Goal: Task Accomplishment & Management: Complete application form

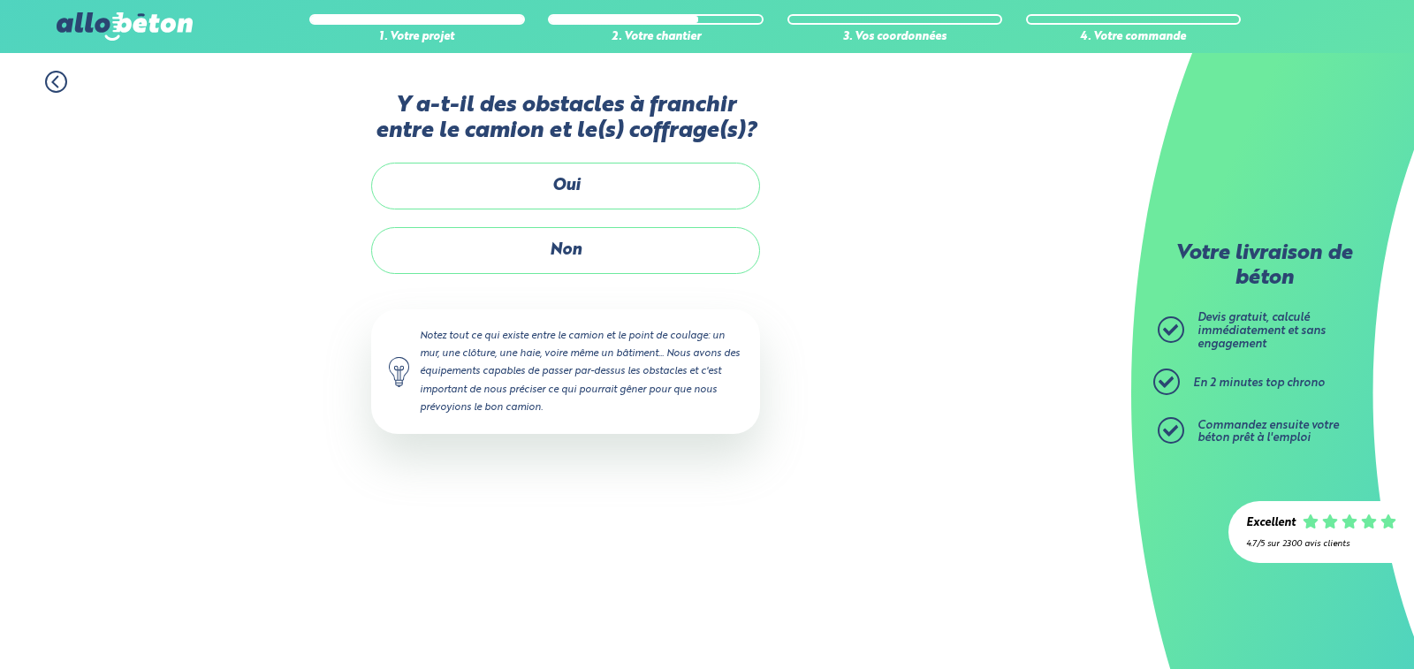
click at [650, 599] on div "Accueil Livraison Béton Centrale béton à proximité Livraison béton [GEOGRAPHIC_…" at bounding box center [565, 361] width 1131 height 616
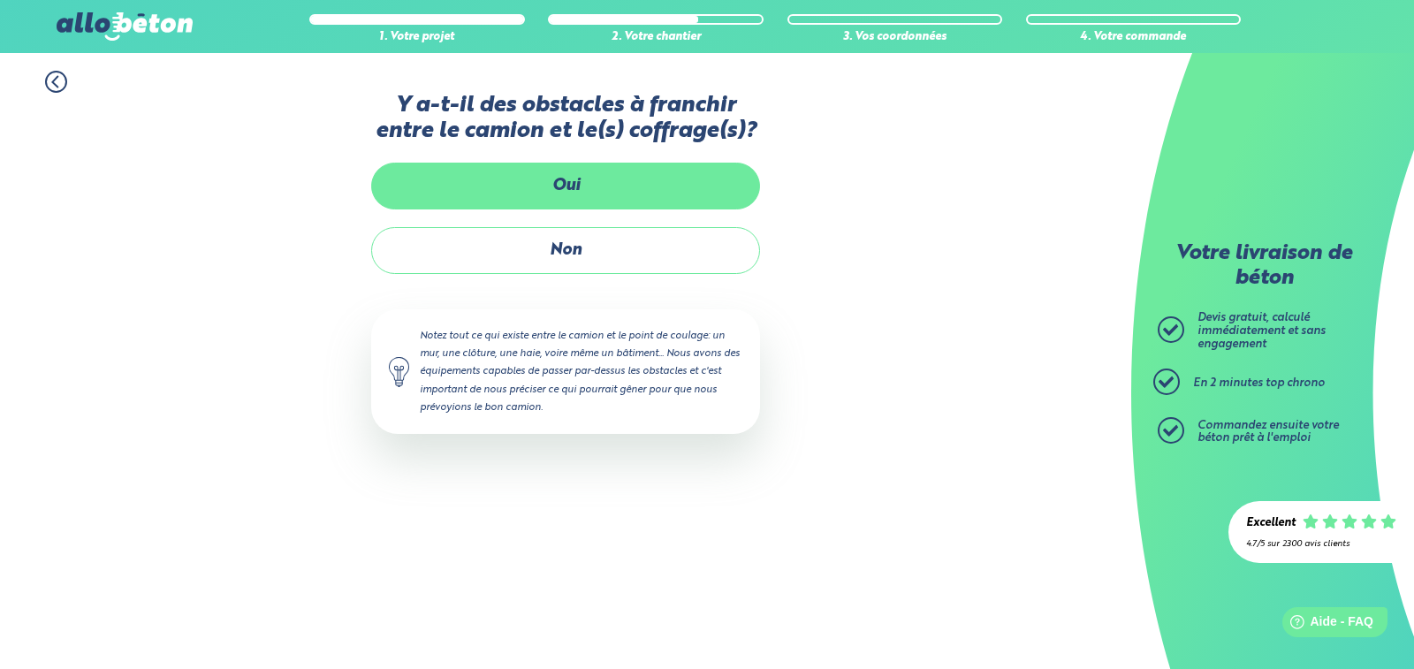
click at [572, 184] on label "Oui" at bounding box center [565, 186] width 389 height 47
click at [0, 0] on input "Oui" at bounding box center [0, 0] width 0 height 0
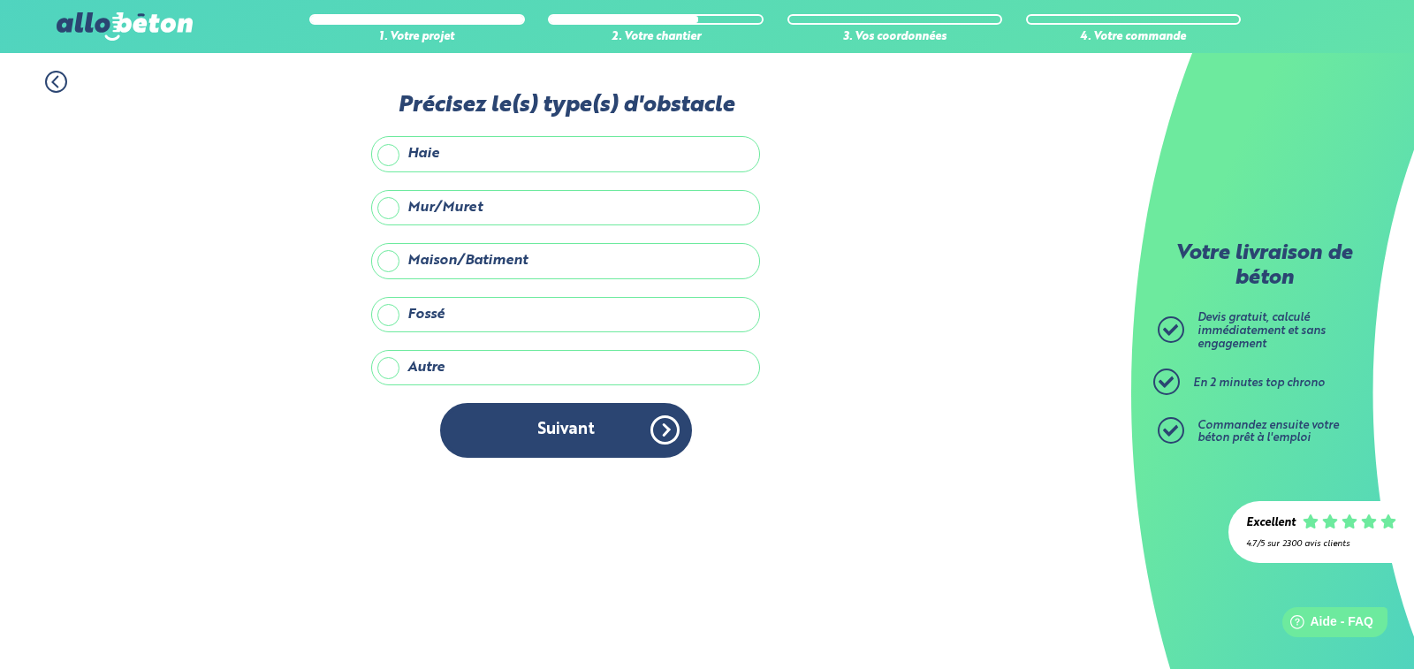
click at [388, 155] on label "Haie" at bounding box center [565, 153] width 389 height 35
click at [0, 0] on input "Haie" at bounding box center [0, 0] width 0 height 0
click at [392, 205] on label "Mur/Muret" at bounding box center [565, 207] width 389 height 35
click at [0, 0] on input "Mur/Muret" at bounding box center [0, 0] width 0 height 0
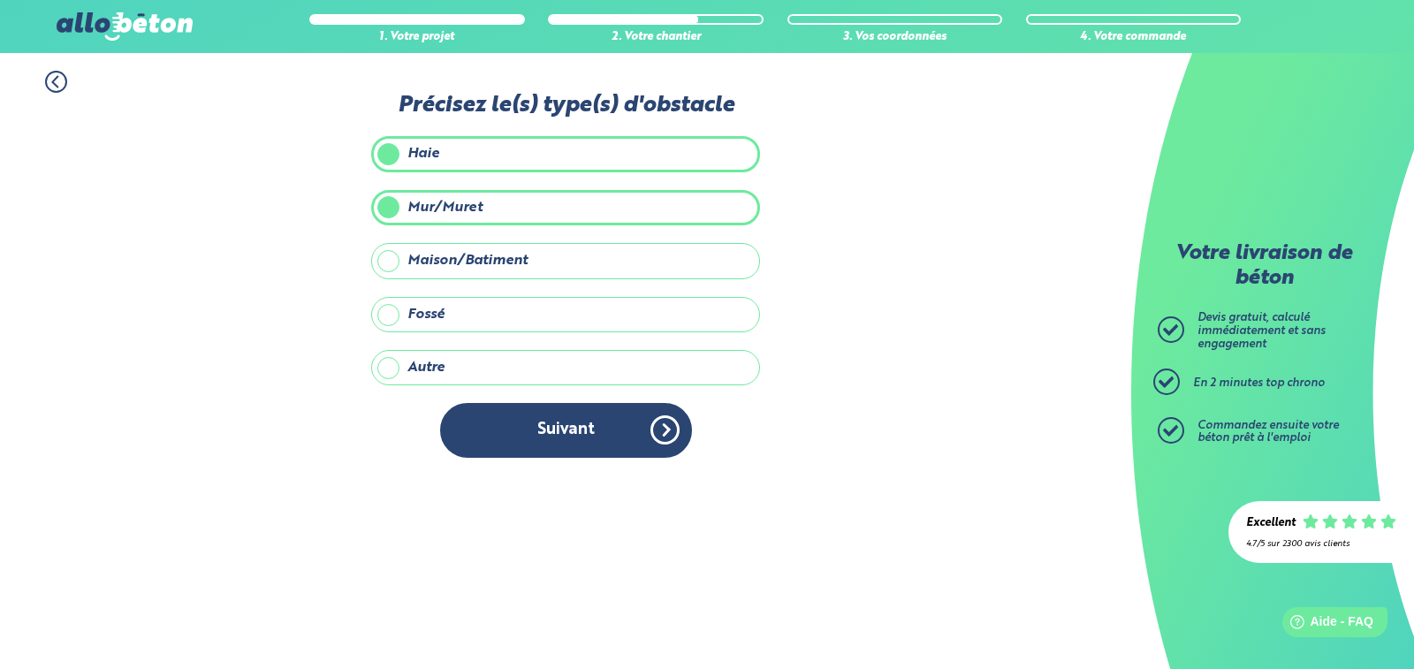
click at [391, 371] on label "Autre" at bounding box center [565, 367] width 389 height 35
click at [0, 0] on input "Autre" at bounding box center [0, 0] width 0 height 0
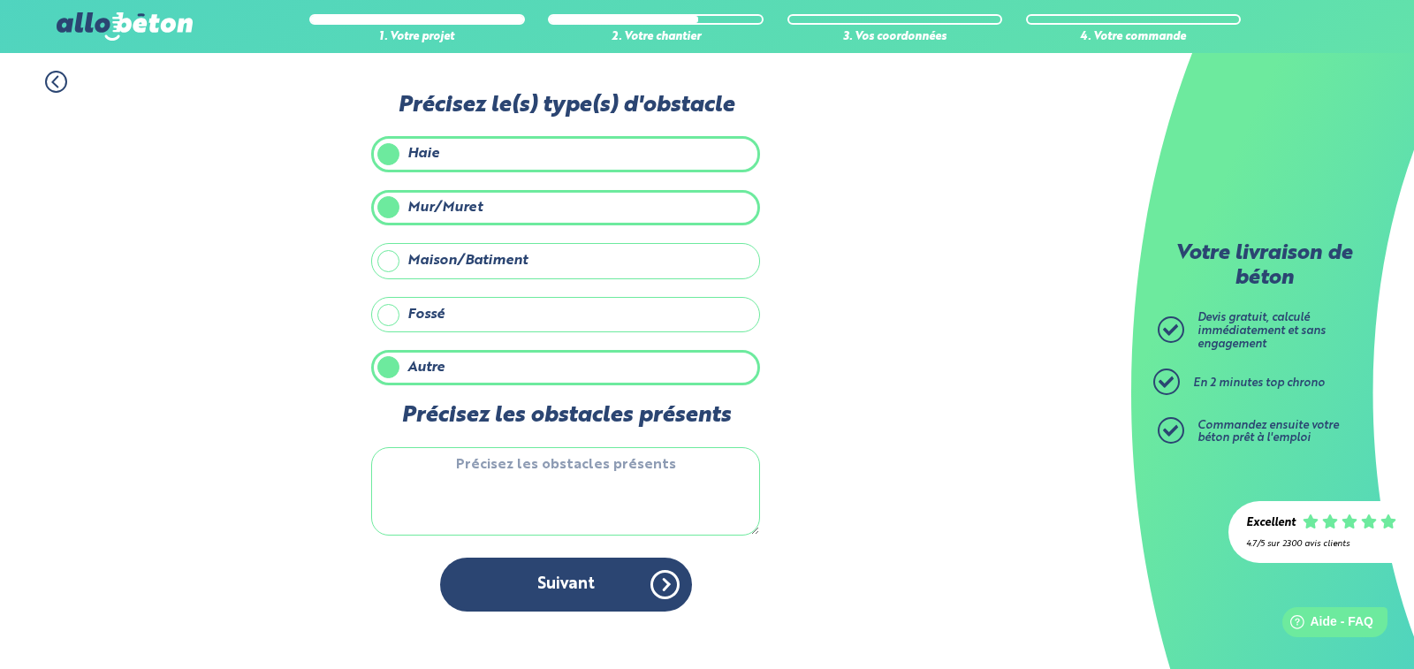
click at [426, 488] on textarea "Précisez les obstacles présents" at bounding box center [565, 491] width 389 height 88
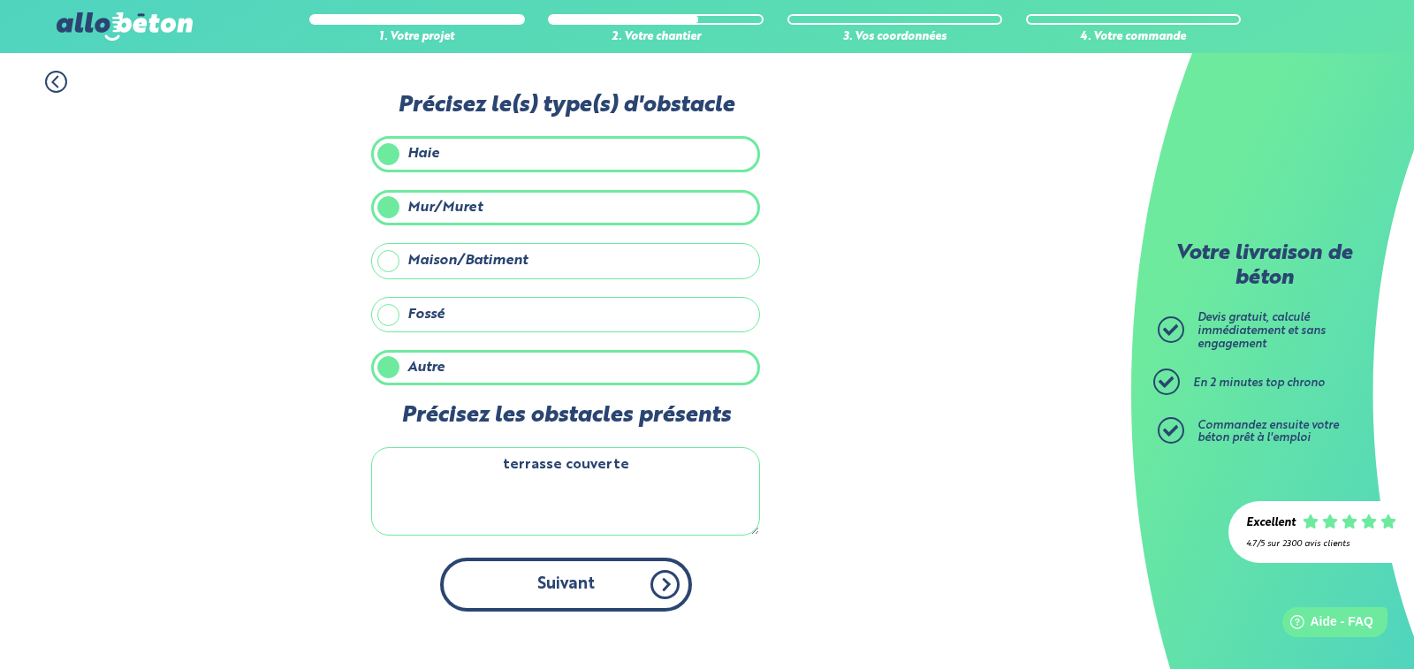
type textarea "terrasse couverte"
click at [507, 589] on button "Suivant" at bounding box center [566, 585] width 252 height 54
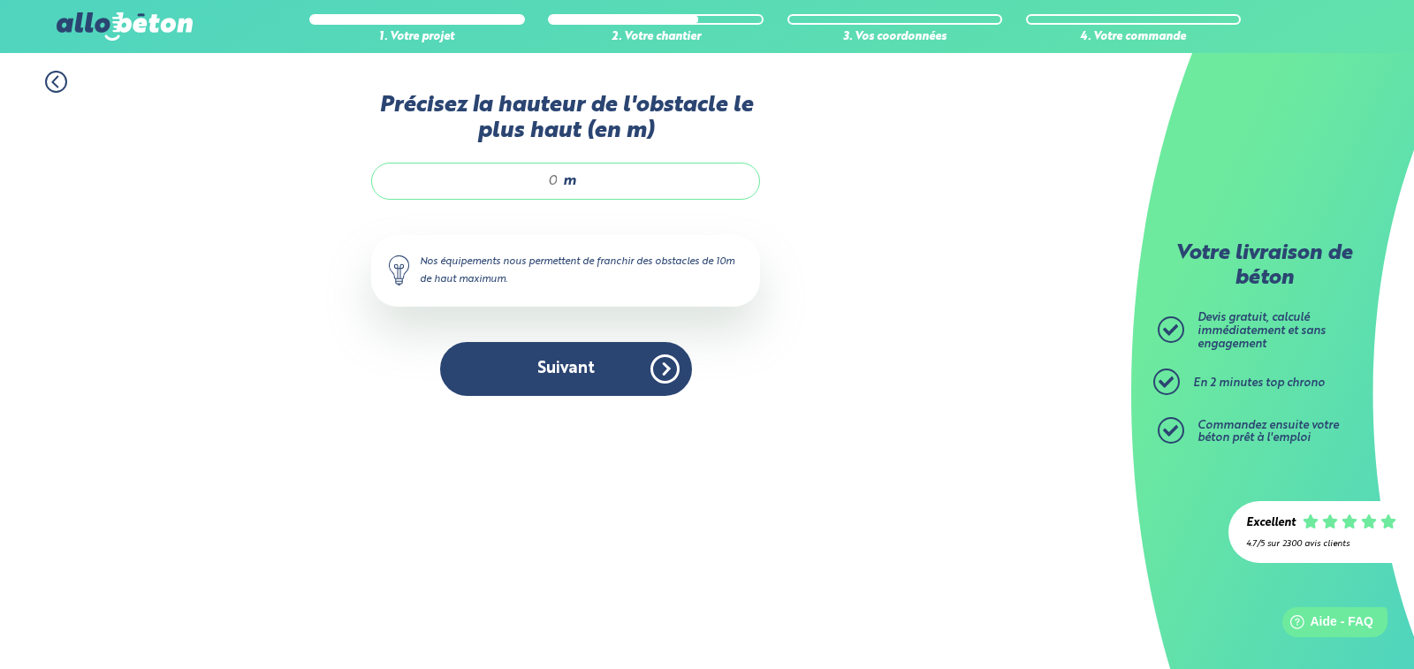
click at [552, 186] on input "Précisez la hauteur de l'obstacle le plus haut (en m)" at bounding box center [474, 181] width 169 height 18
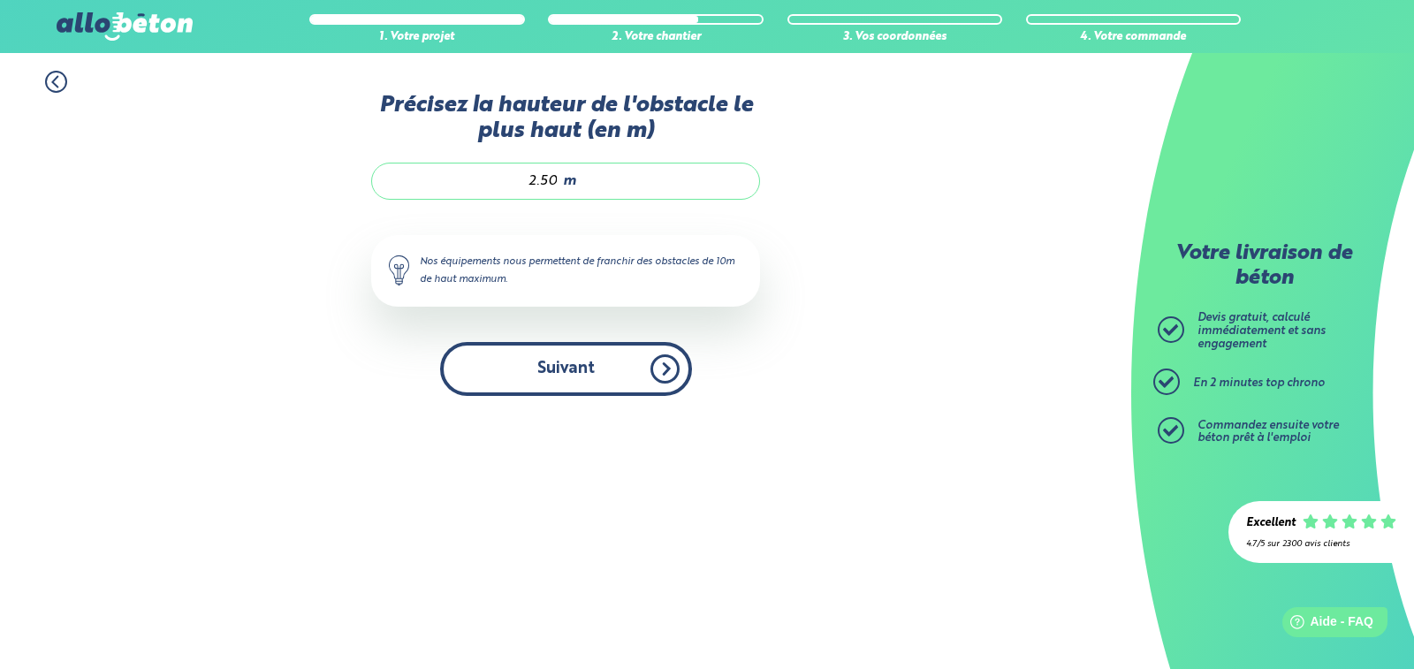
type input "2.50"
click at [559, 367] on button "Suivant" at bounding box center [566, 369] width 252 height 54
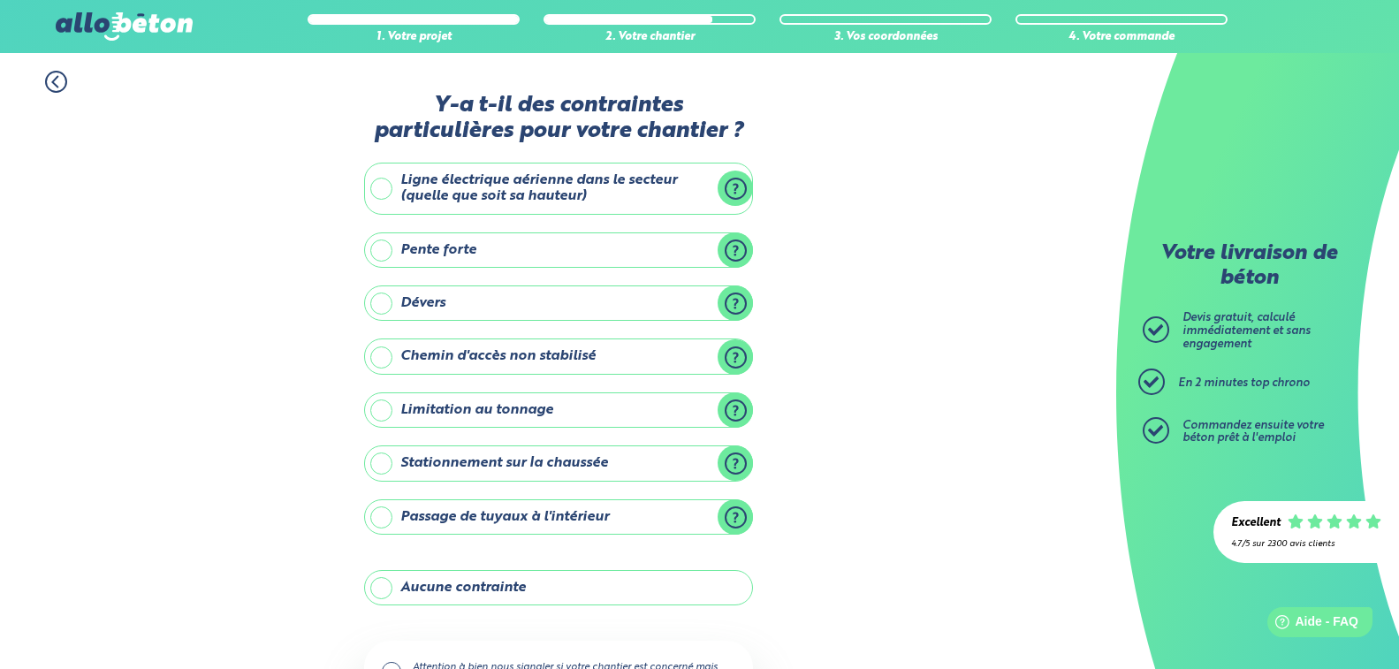
click at [377, 193] on label "Ligne électrique aérienne dans le secteur (quelle que soit sa hauteur)" at bounding box center [558, 189] width 389 height 52
click at [0, 0] on input "Ligne électrique aérienne dans le secteur (quelle que soit sa hauteur)" at bounding box center [0, 0] width 0 height 0
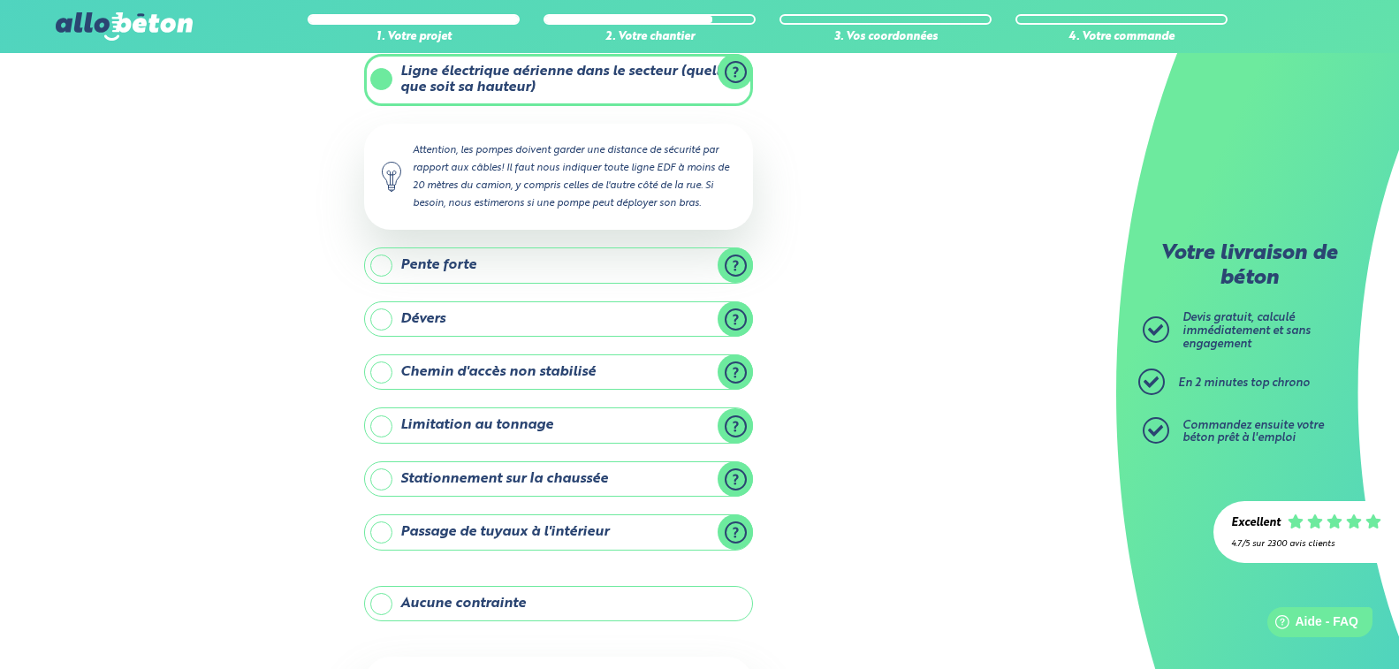
scroll to position [131, 0]
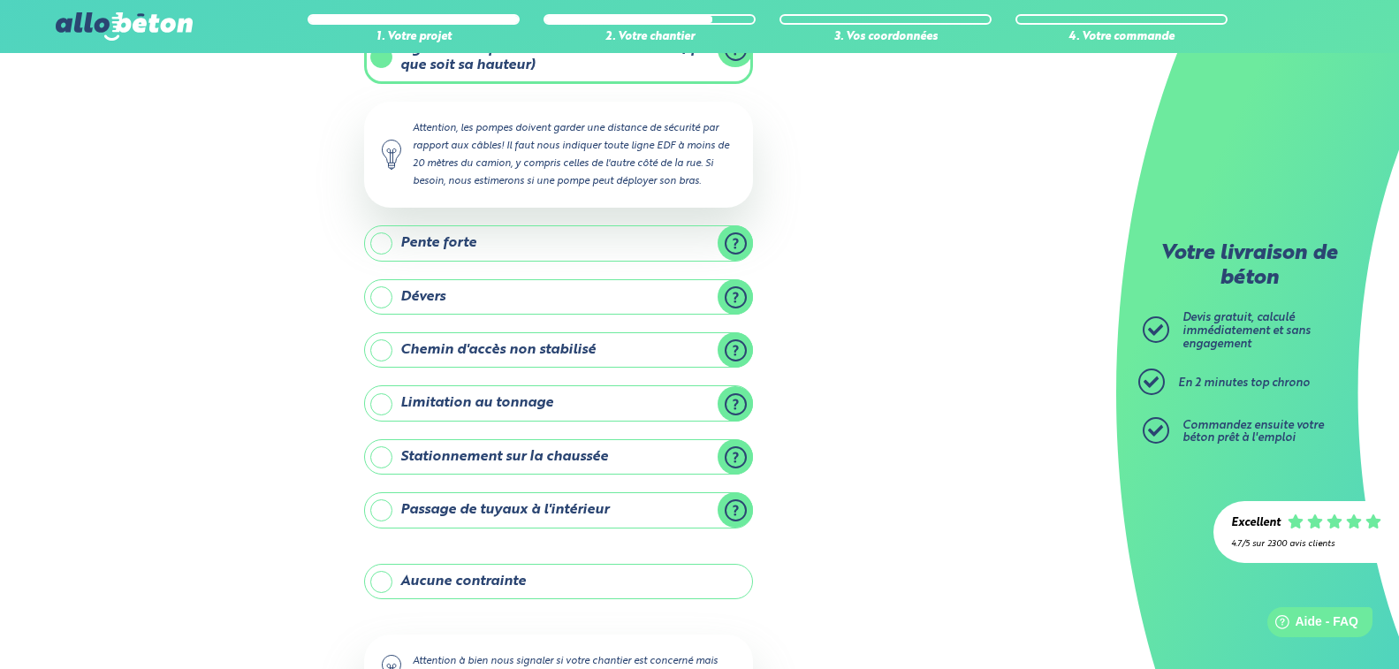
click at [382, 458] on label "Stationnement sur la chaussée" at bounding box center [558, 456] width 389 height 35
click at [0, 0] on input "Stationnement sur la chaussée" at bounding box center [0, 0] width 0 height 0
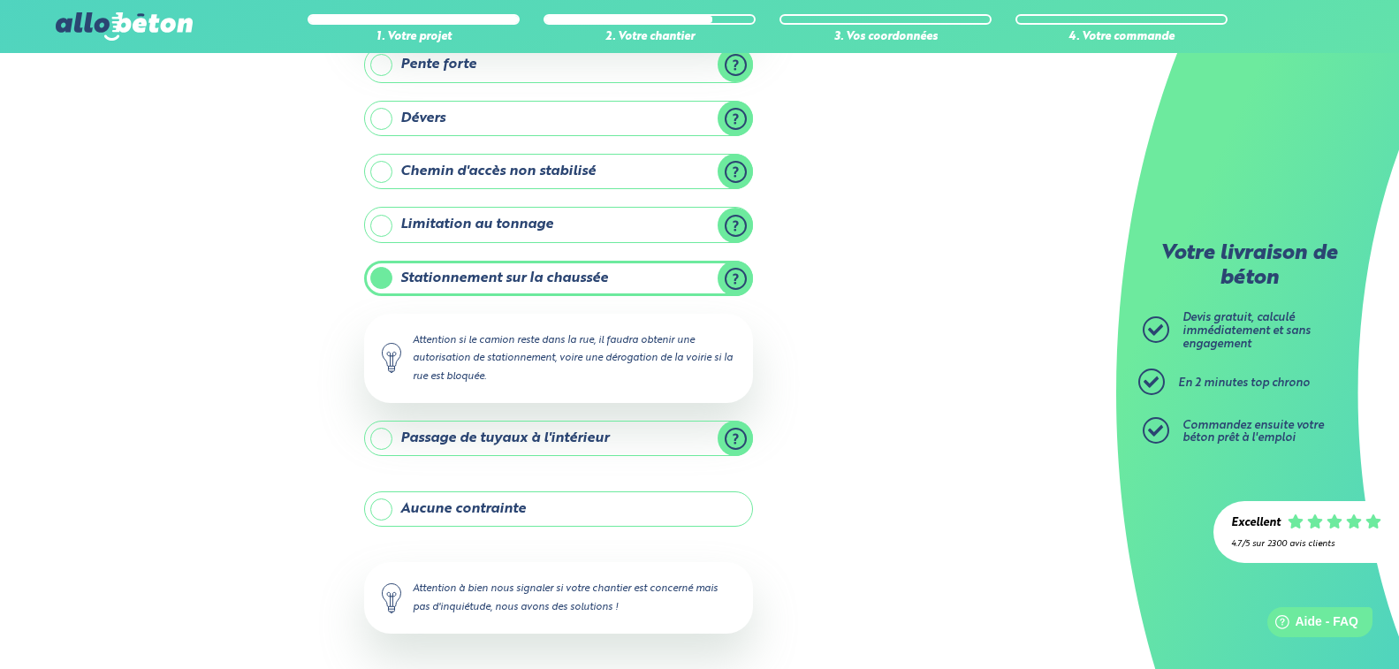
scroll to position [381, 0]
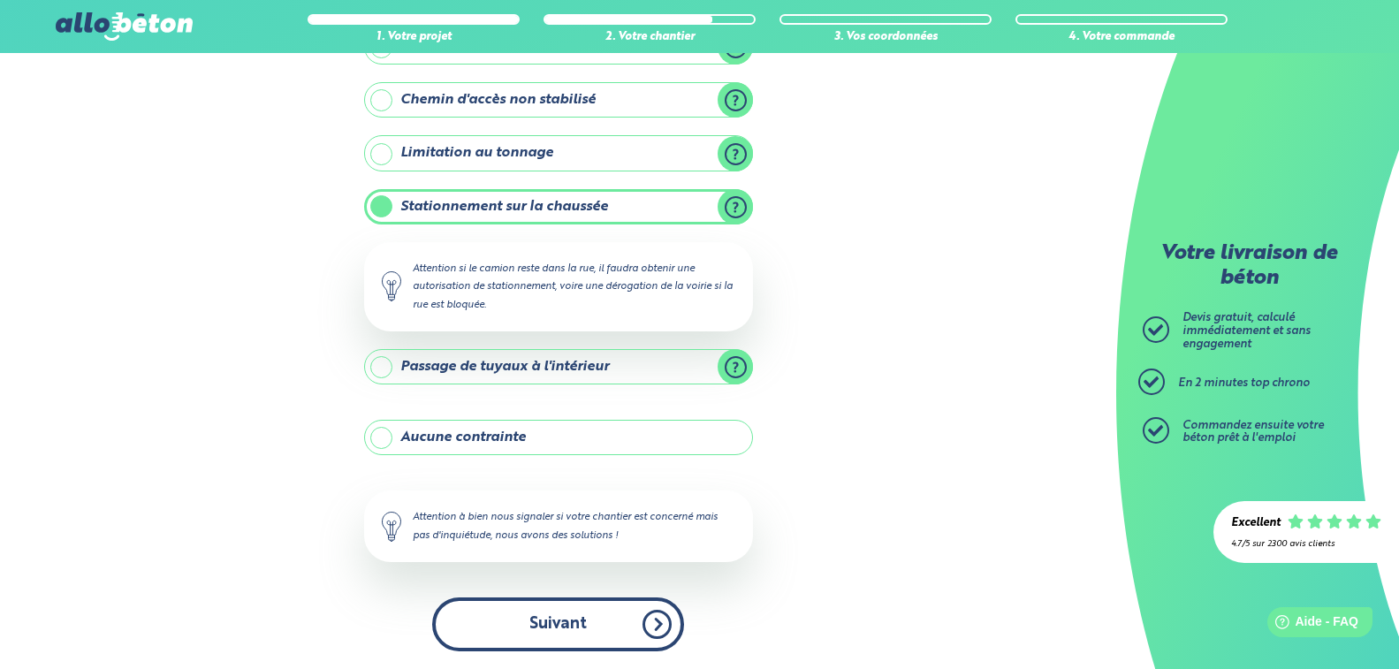
click at [584, 633] on button "Suivant" at bounding box center [558, 624] width 252 height 54
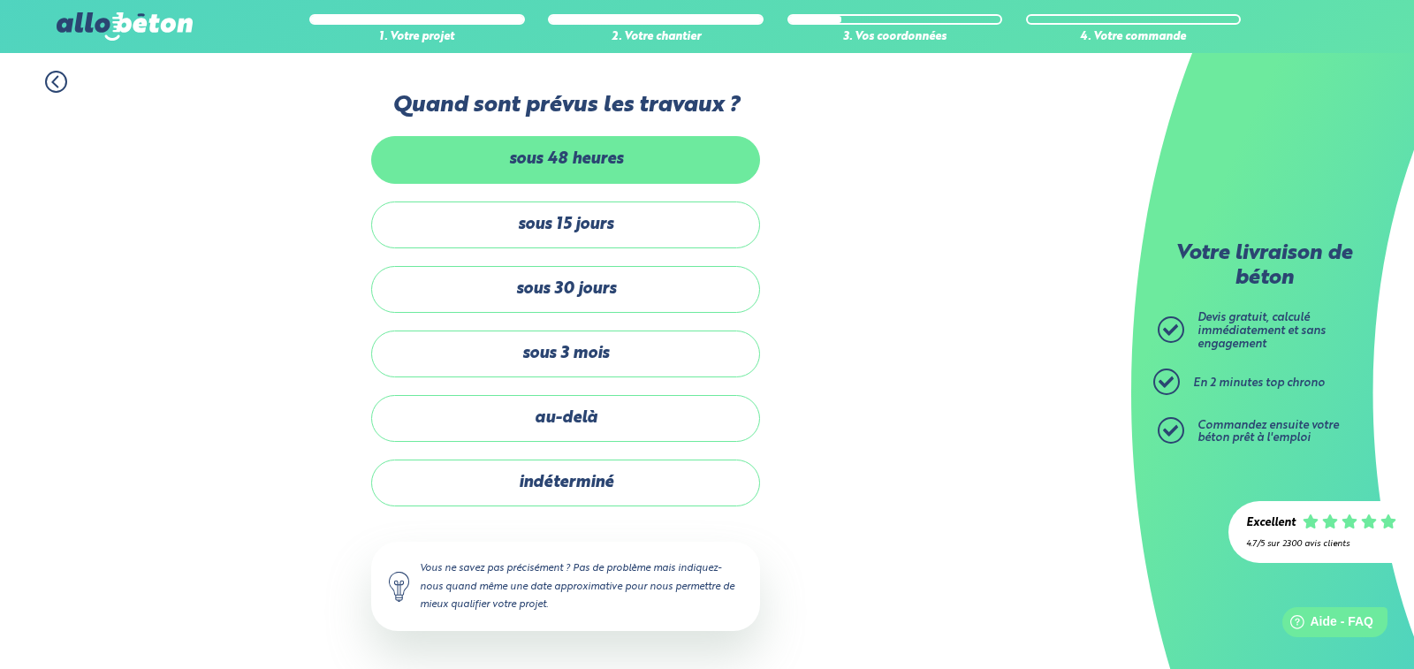
click at [608, 160] on label "sous 48 heures" at bounding box center [565, 159] width 389 height 47
click at [0, 0] on input "sous 48 heures" at bounding box center [0, 0] width 0 height 0
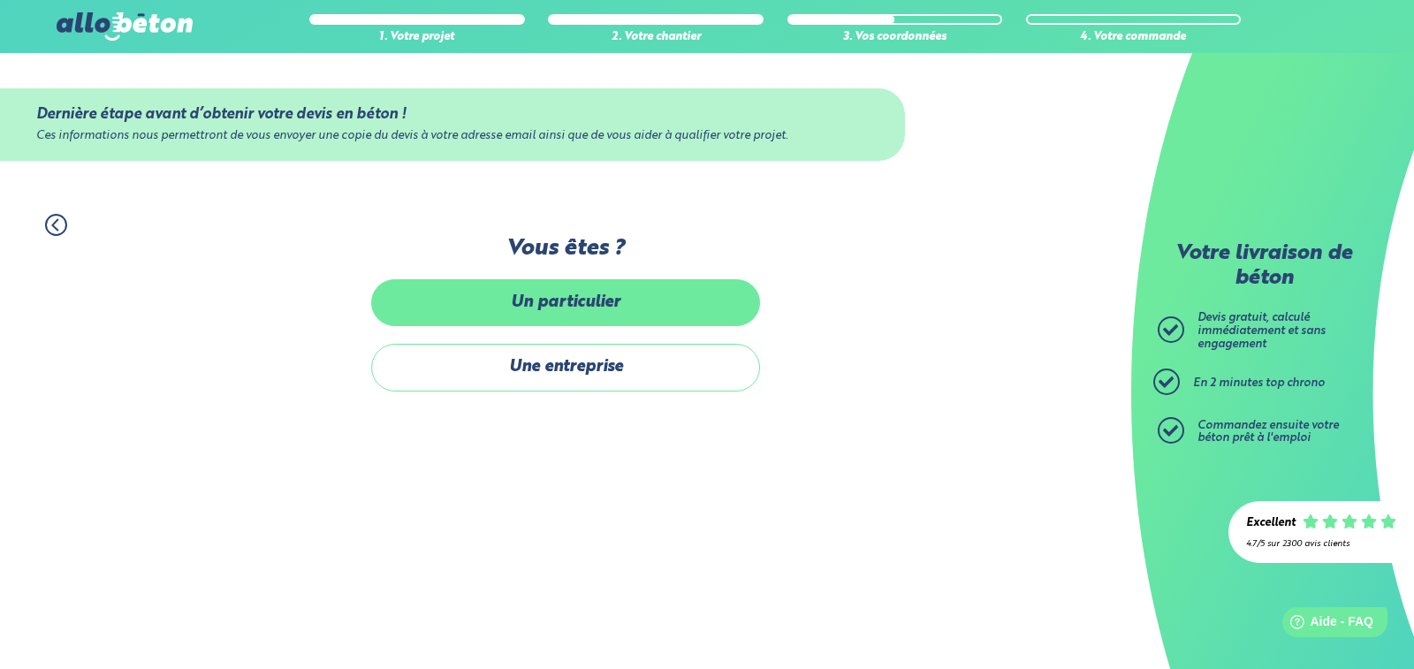
click at [593, 306] on label "Un particulier" at bounding box center [565, 302] width 389 height 47
click at [0, 0] on input "Un particulier" at bounding box center [0, 0] width 0 height 0
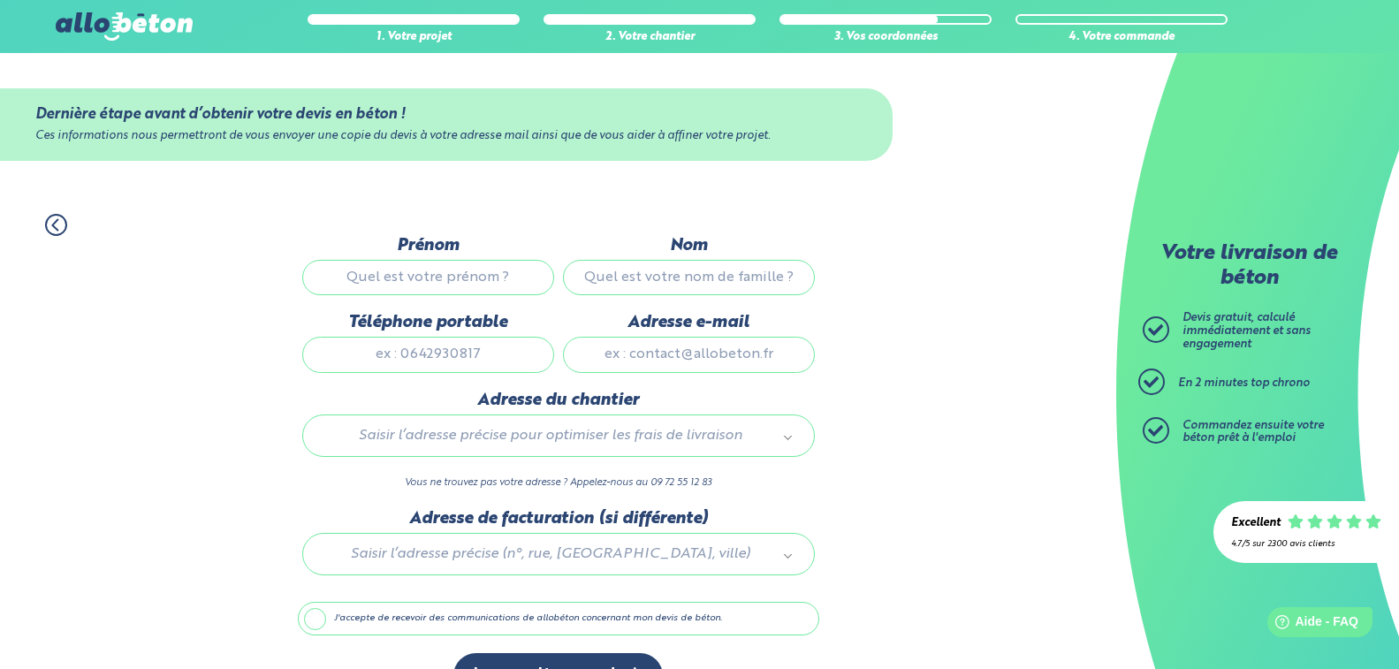
click at [469, 285] on input "Prénom" at bounding box center [428, 277] width 252 height 35
type input "[DEMOGRAPHIC_DATA]"
type input "TROUSSARD"
type input "0617340825"
type input "[EMAIL_ADDRESS][DOMAIN_NAME]"
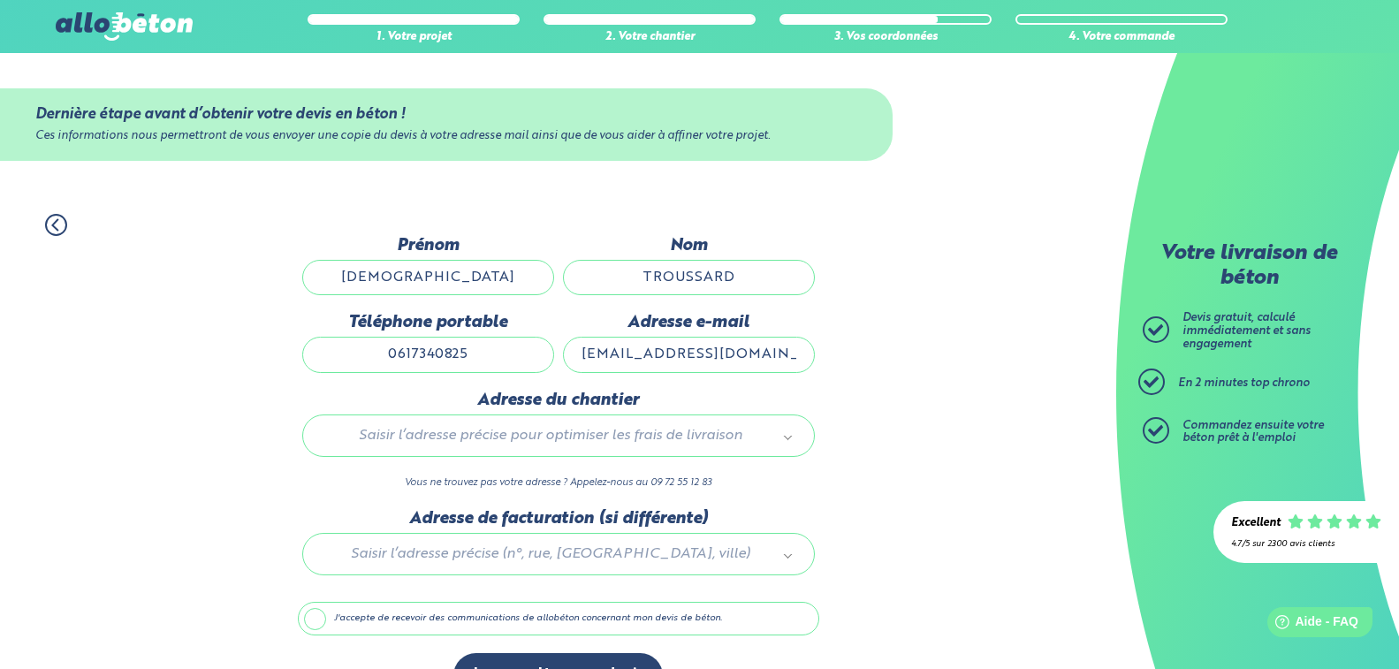
type input "[STREET_ADDRESS]"
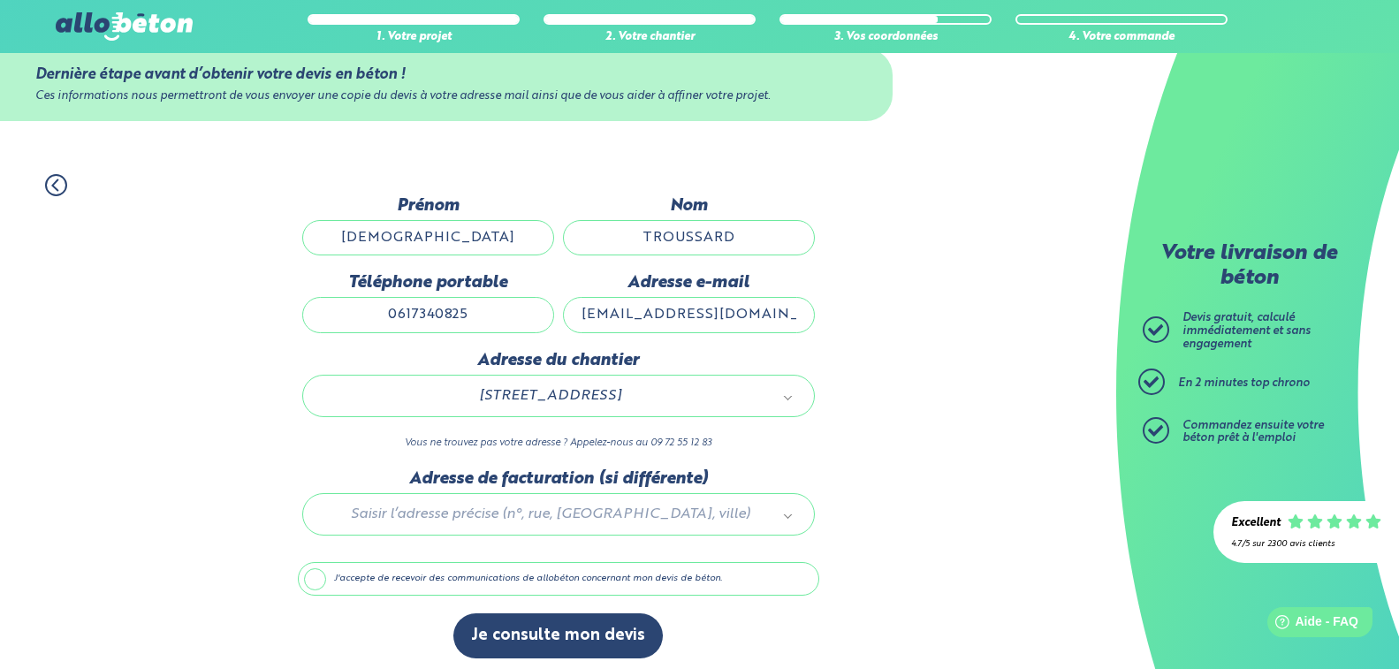
scroll to position [47, 0]
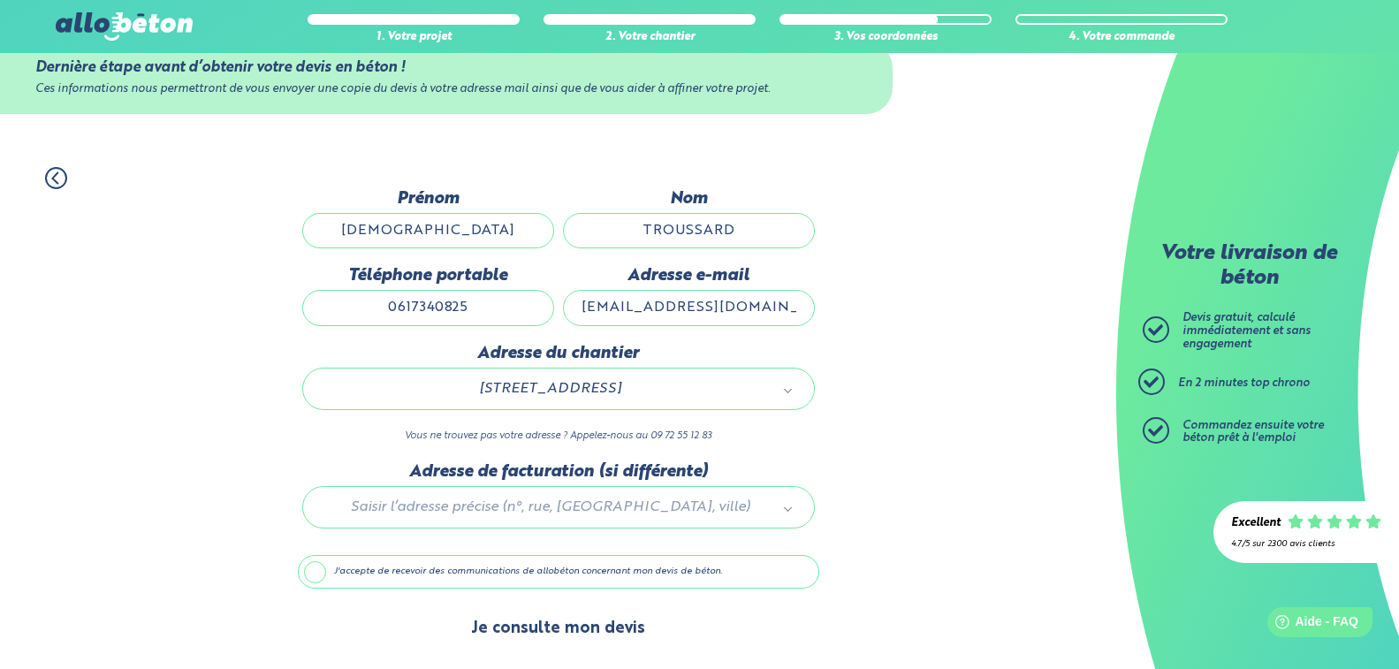
click at [513, 627] on button "Je consulte mon devis" at bounding box center [557, 628] width 209 height 45
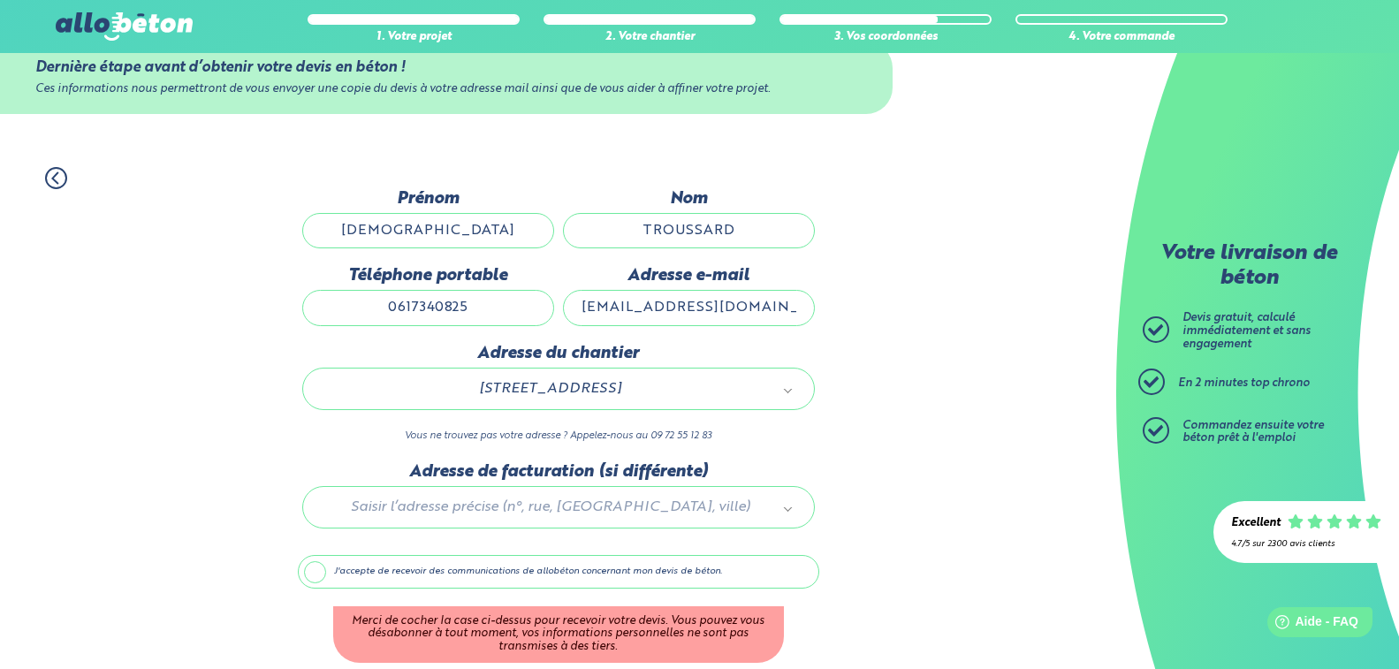
click at [308, 574] on label "J'accepte de recevoir des communications de allobéton concernant mon devis de b…" at bounding box center [558, 572] width 521 height 34
click at [0, 0] on input "J'accepte de recevoir des communications de allobéton concernant mon devis de b…" at bounding box center [0, 0] width 0 height 0
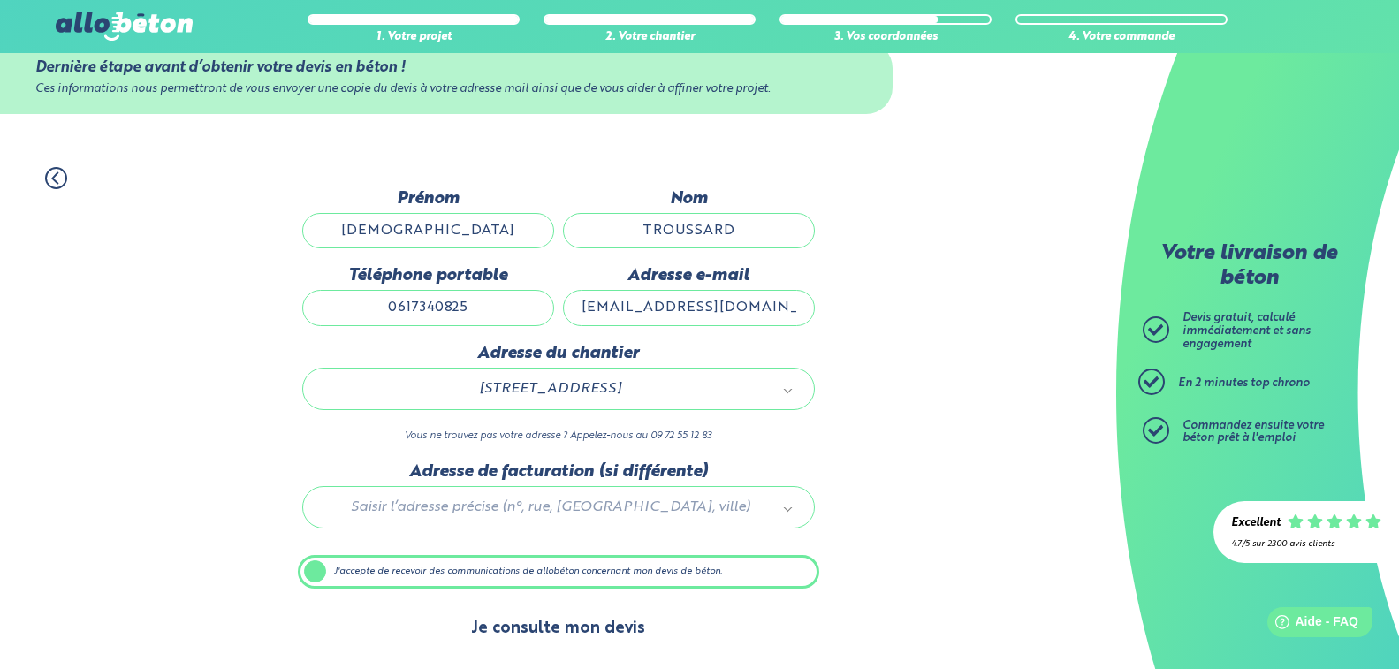
click at [530, 633] on button "Je consulte mon devis" at bounding box center [557, 628] width 209 height 45
